Goal: Task Accomplishment & Management: Use online tool/utility

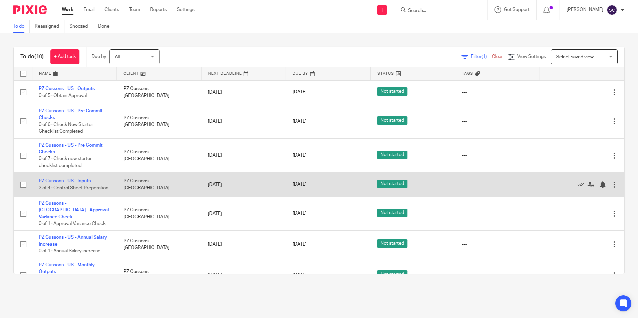
click at [62, 179] on link "PZ Cussons - US - Inputs" at bounding box center [65, 181] width 52 height 5
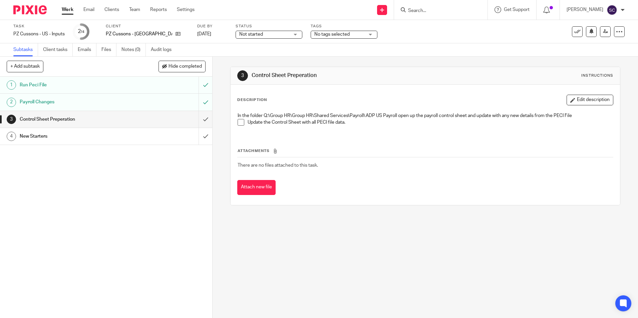
click at [238, 124] on span at bounding box center [241, 122] width 7 height 7
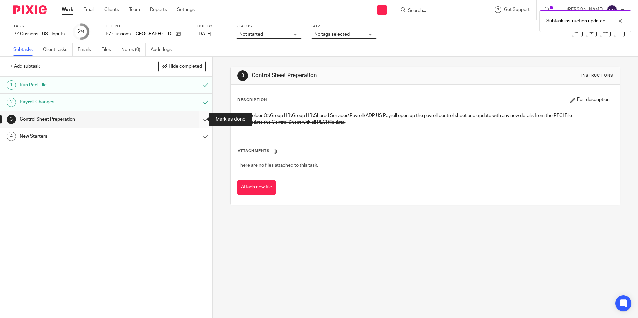
click at [196, 117] on input "submit" at bounding box center [106, 119] width 212 height 17
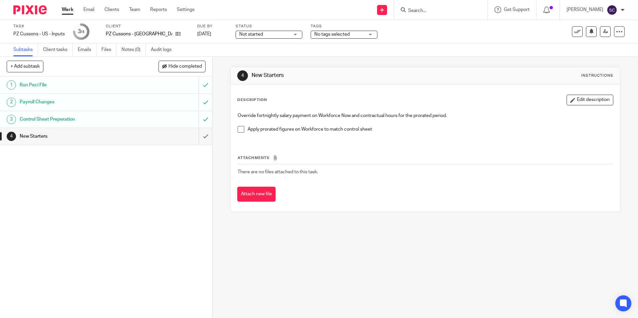
click at [238, 131] on span at bounding box center [241, 129] width 7 height 7
click at [199, 137] on input "submit" at bounding box center [106, 136] width 212 height 17
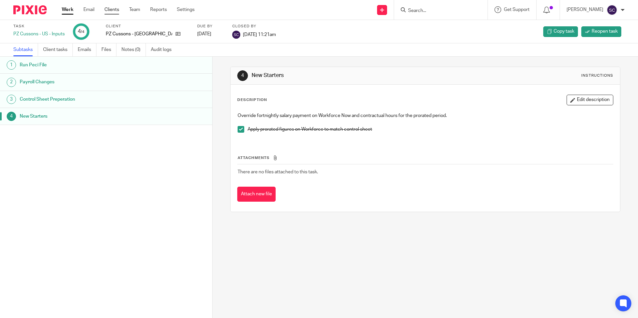
click at [115, 7] on link "Clients" at bounding box center [111, 9] width 15 height 7
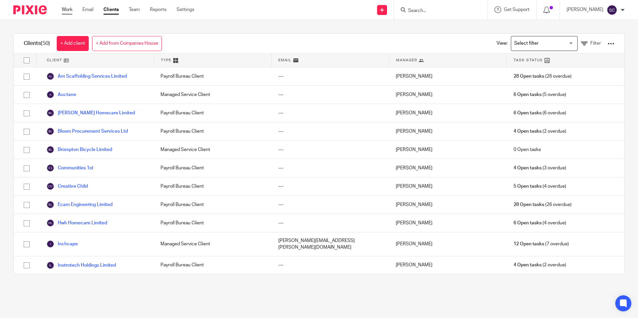
click at [72, 9] on link "Work" at bounding box center [67, 9] width 11 height 7
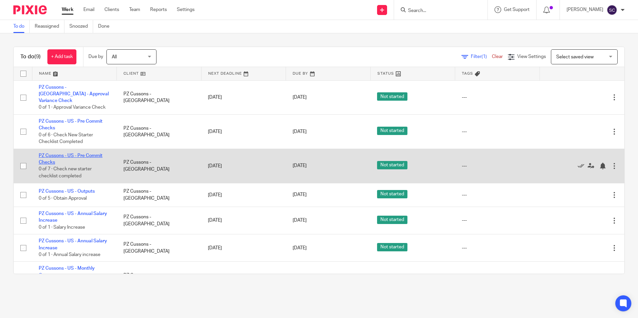
click at [86, 154] on link "PZ Cussons - US - Pre Commit Checks" at bounding box center [71, 159] width 64 height 11
click at [76, 154] on link "PZ Cussons - US - Pre Commit Checks" at bounding box center [71, 159] width 64 height 11
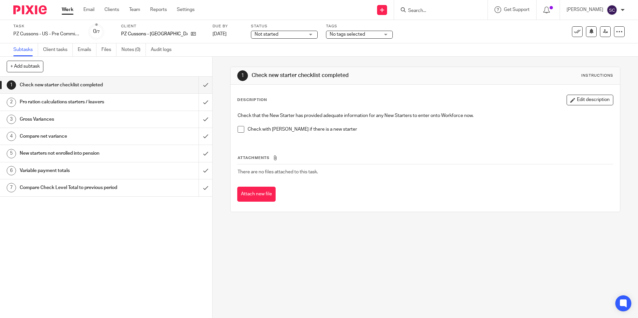
click at [240, 133] on li "Check with [PERSON_NAME] if there is a new starter" at bounding box center [425, 131] width 375 height 10
click at [240, 131] on span at bounding box center [241, 129] width 7 height 7
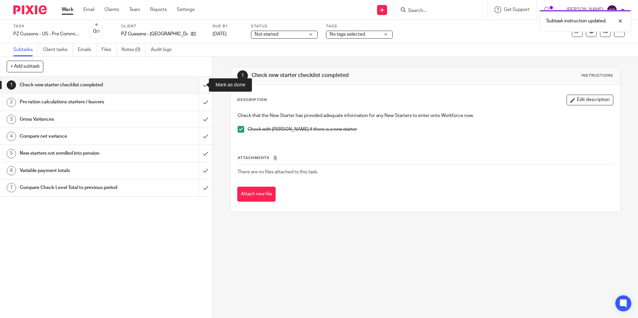
click at [195, 86] on input "submit" at bounding box center [106, 85] width 212 height 17
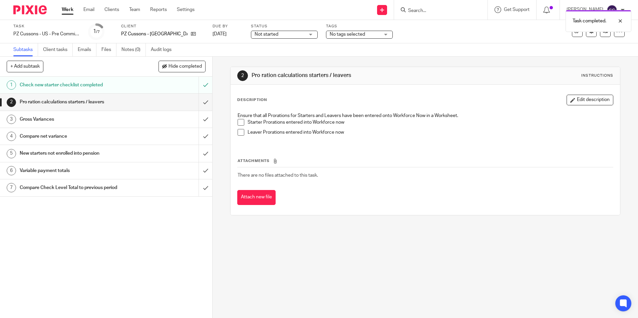
click at [239, 124] on span at bounding box center [241, 122] width 7 height 7
click at [239, 132] on span at bounding box center [241, 132] width 7 height 7
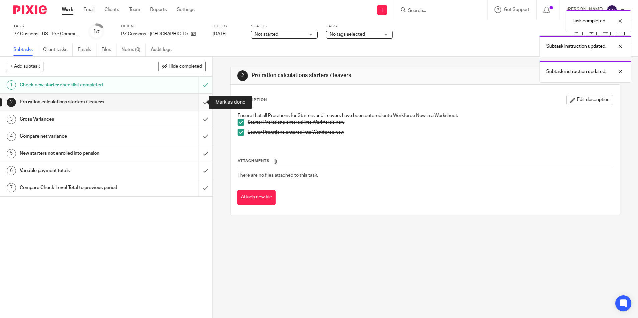
click at [203, 102] on input "submit" at bounding box center [106, 102] width 212 height 17
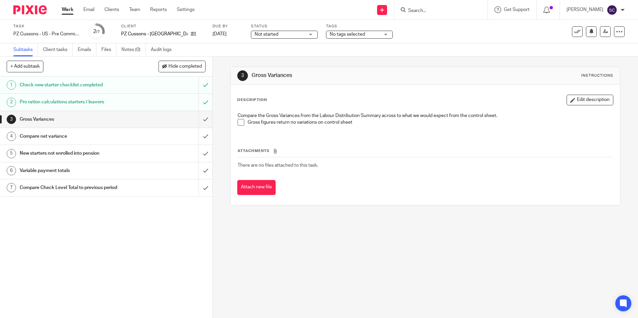
click at [240, 122] on span at bounding box center [241, 122] width 7 height 7
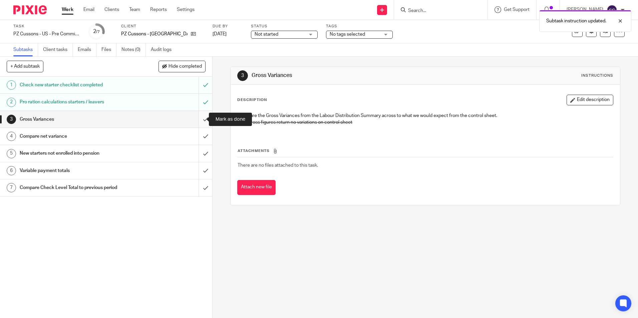
click at [199, 119] on input "submit" at bounding box center [106, 119] width 212 height 17
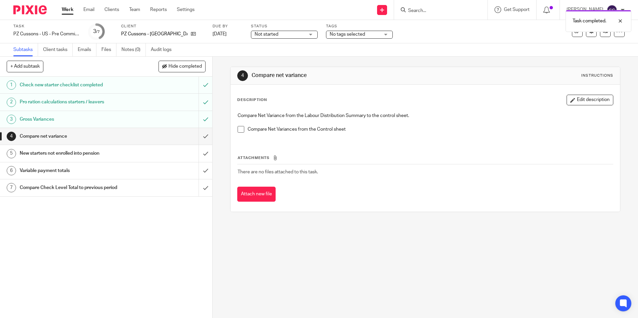
click at [238, 131] on span at bounding box center [241, 129] width 7 height 7
click at [203, 138] on input "submit" at bounding box center [106, 136] width 212 height 17
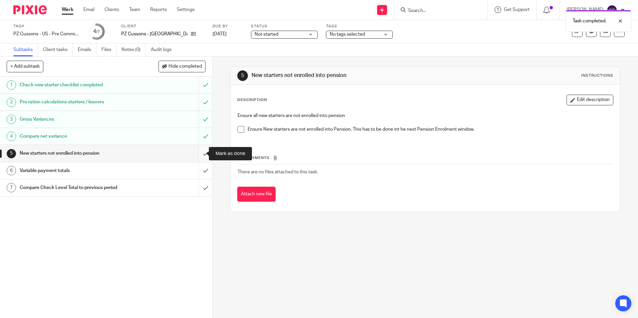
click at [203, 154] on input "submit" at bounding box center [106, 153] width 212 height 17
click at [200, 165] on input "submit" at bounding box center [106, 171] width 212 height 17
click at [200, 185] on input "submit" at bounding box center [106, 188] width 212 height 17
click at [239, 131] on span at bounding box center [241, 129] width 7 height 7
click at [197, 155] on input "submit" at bounding box center [106, 153] width 212 height 17
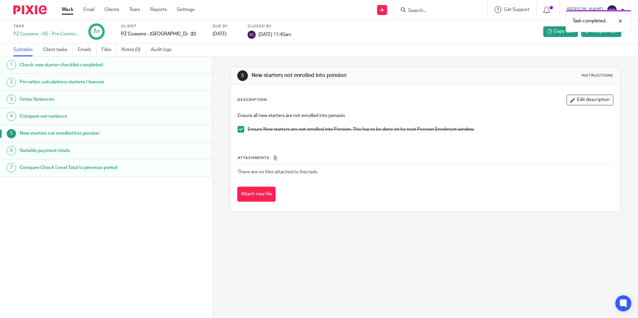
click at [115, 154] on h1 "Variable payment totals" at bounding box center [82, 151] width 124 height 10
click at [35, 147] on h1 "Variable payment totals" at bounding box center [82, 151] width 124 height 10
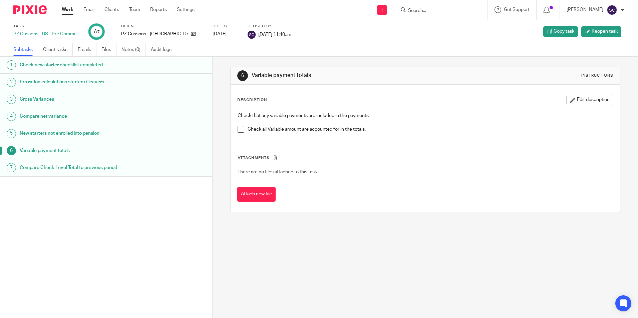
click at [69, 12] on link "Work" at bounding box center [68, 9] width 12 height 7
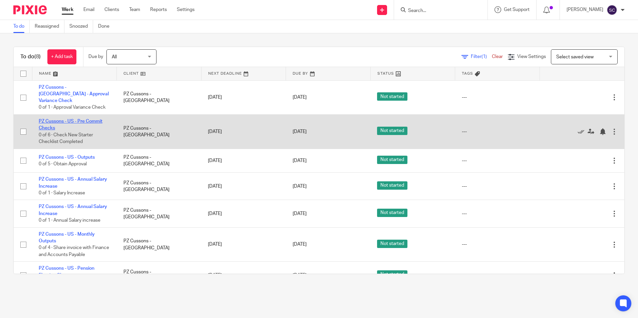
click at [77, 119] on link "PZ Cussons - US - Pre Commit Checks" at bounding box center [71, 124] width 64 height 11
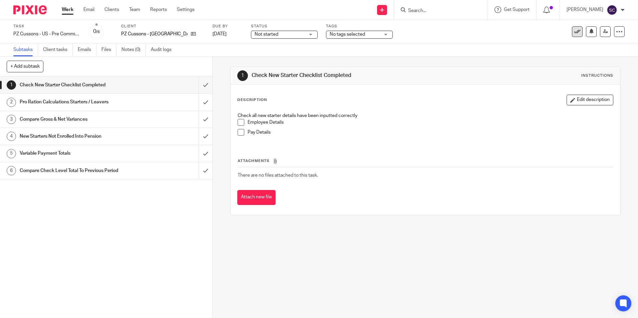
click at [574, 26] on button at bounding box center [577, 31] width 11 height 11
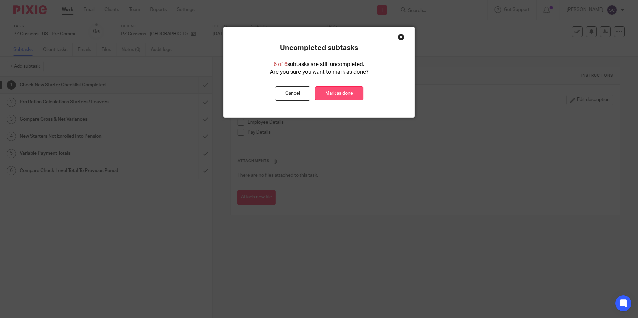
click at [334, 91] on link "Mark as done" at bounding box center [339, 93] width 48 height 14
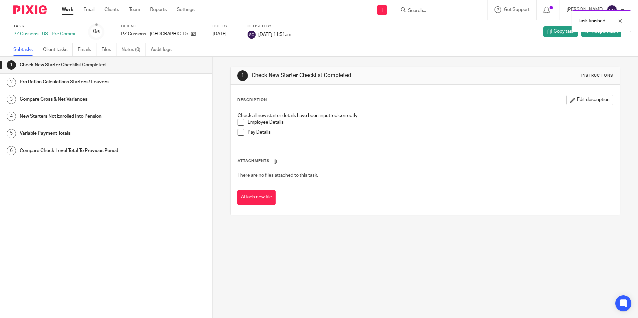
click at [62, 7] on link "Work" at bounding box center [68, 9] width 12 height 7
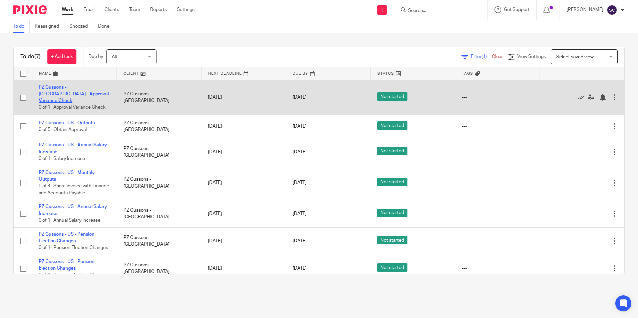
click at [89, 86] on link "PZ Cussons - [GEOGRAPHIC_DATA] - Approval Variance Check" at bounding box center [74, 94] width 70 height 18
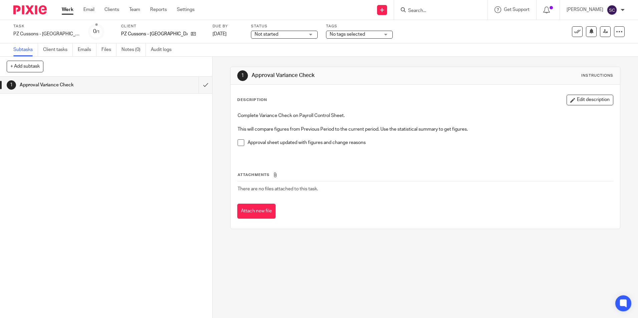
click at [239, 145] on span at bounding box center [241, 143] width 7 height 7
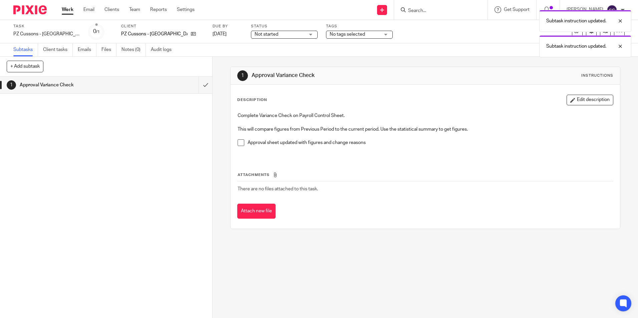
click at [239, 145] on span at bounding box center [241, 143] width 7 height 7
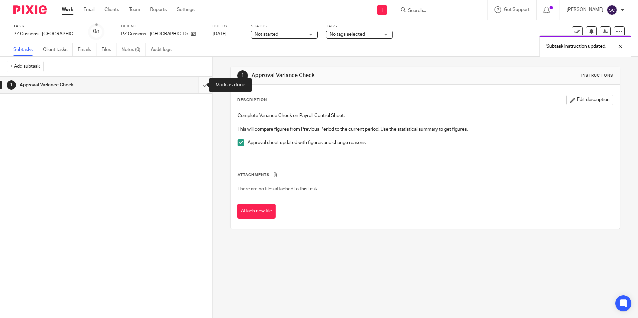
click at [194, 86] on input "submit" at bounding box center [106, 85] width 212 height 17
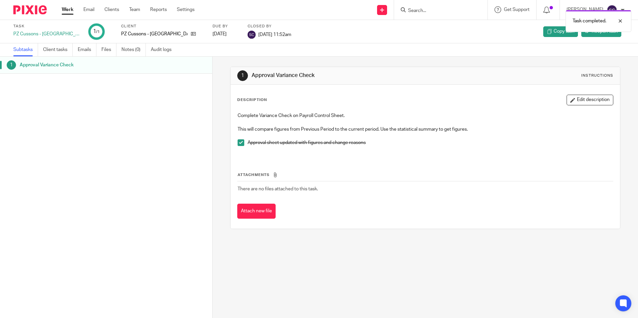
click at [70, 7] on link "Work" at bounding box center [68, 9] width 12 height 7
